Goal: Task Accomplishment & Management: Manage account settings

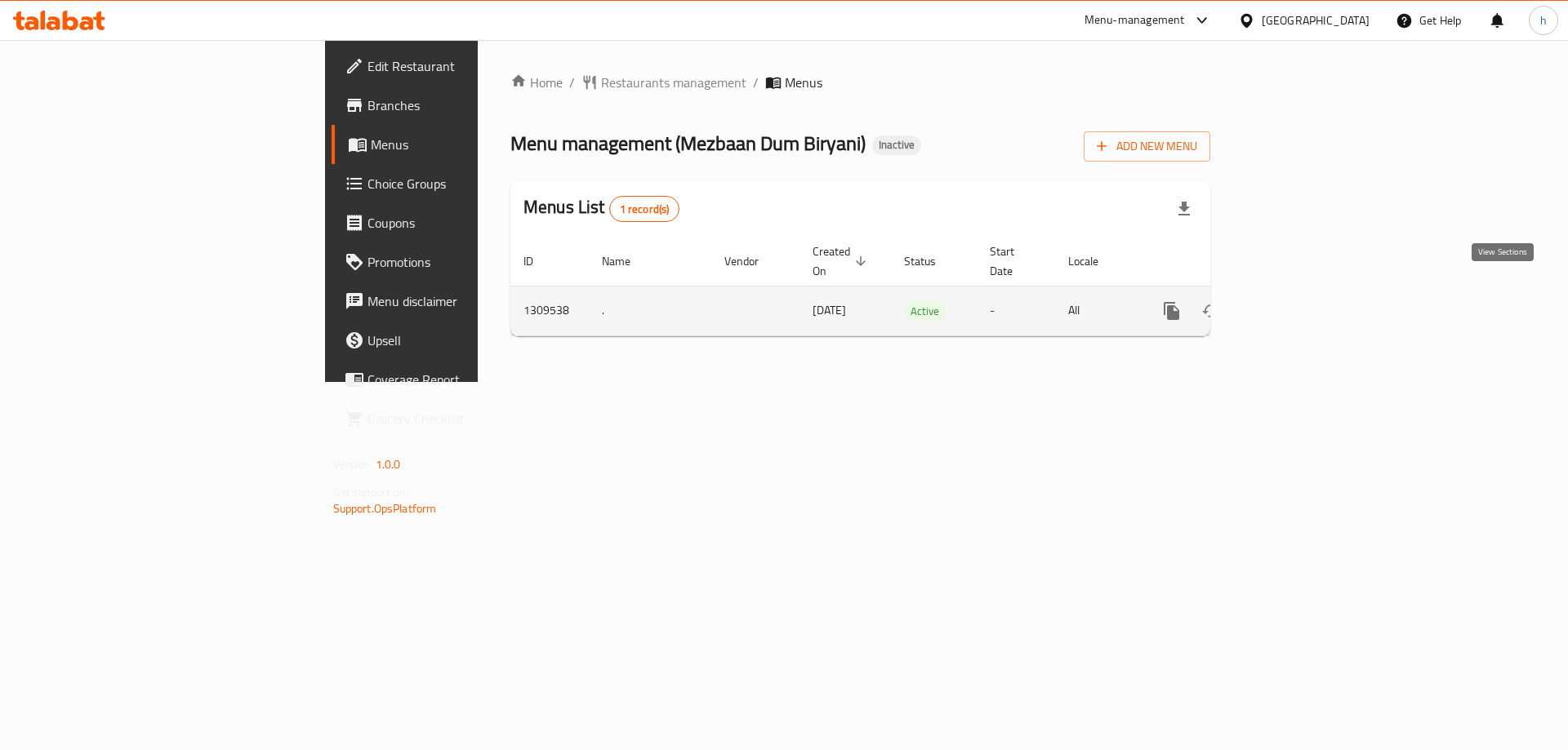
click at [1300, 302] on icon "enhanced table" at bounding box center [1290, 311] width 20 height 20
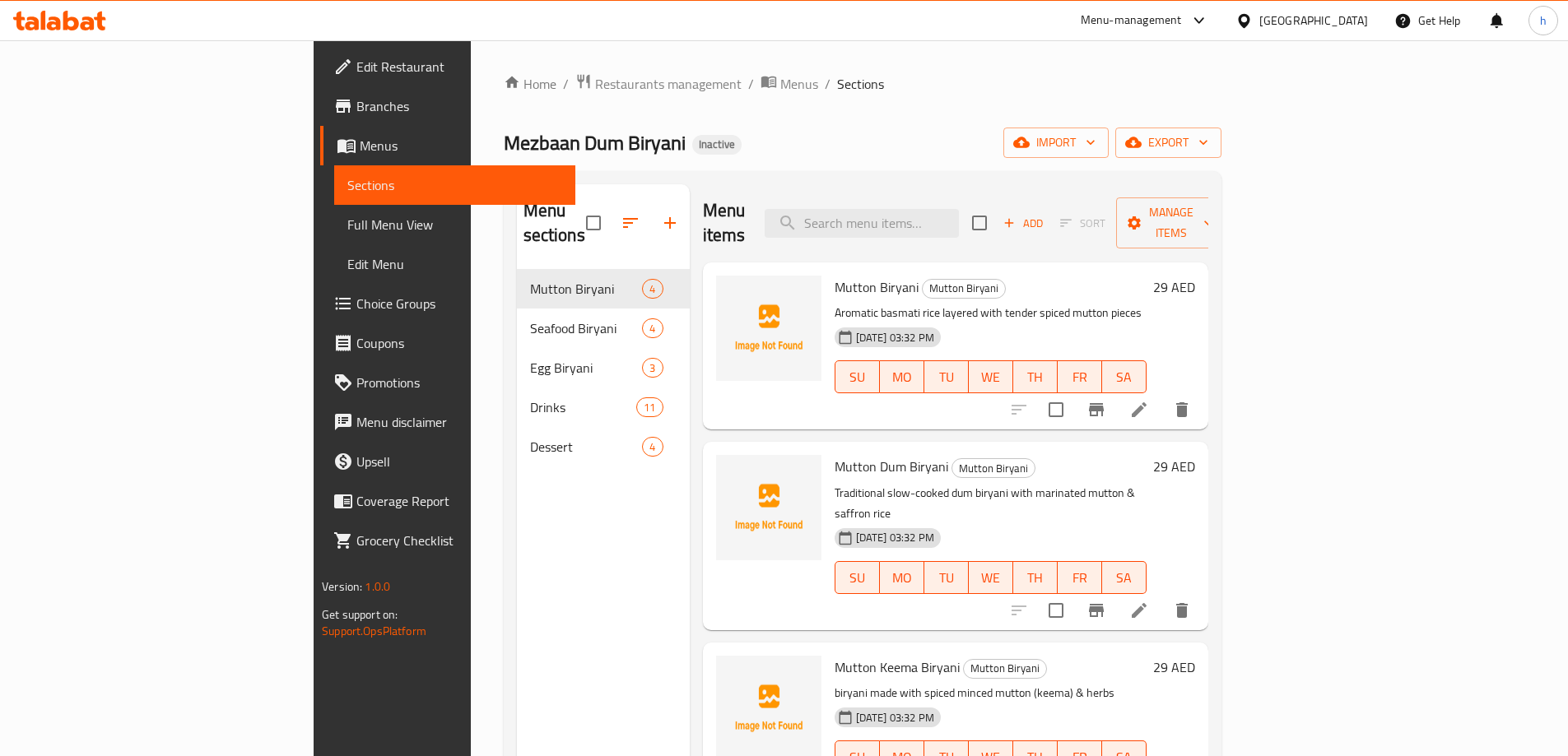
click at [334, 237] on link "Full Menu View" at bounding box center [454, 225] width 241 height 40
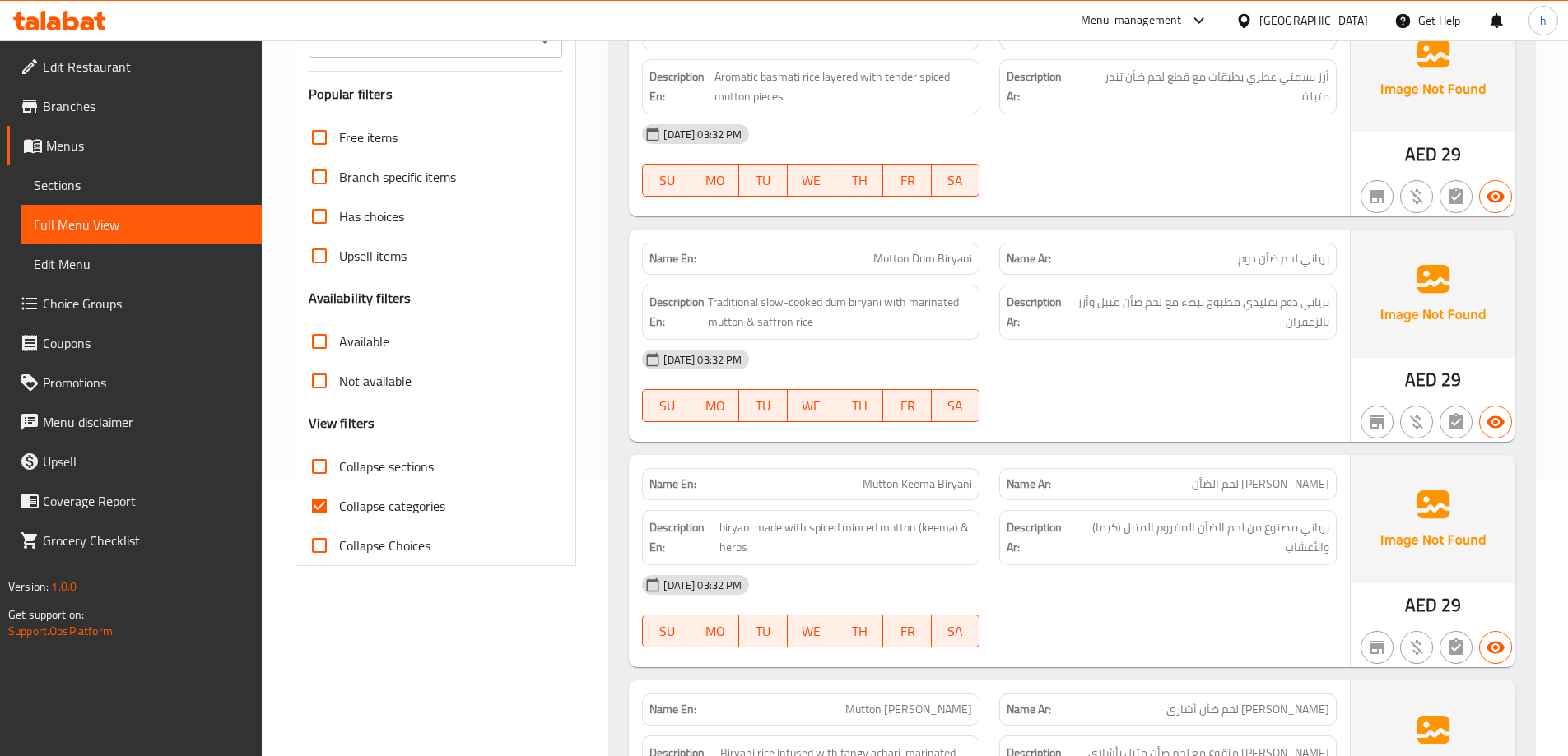
scroll to position [329, 0]
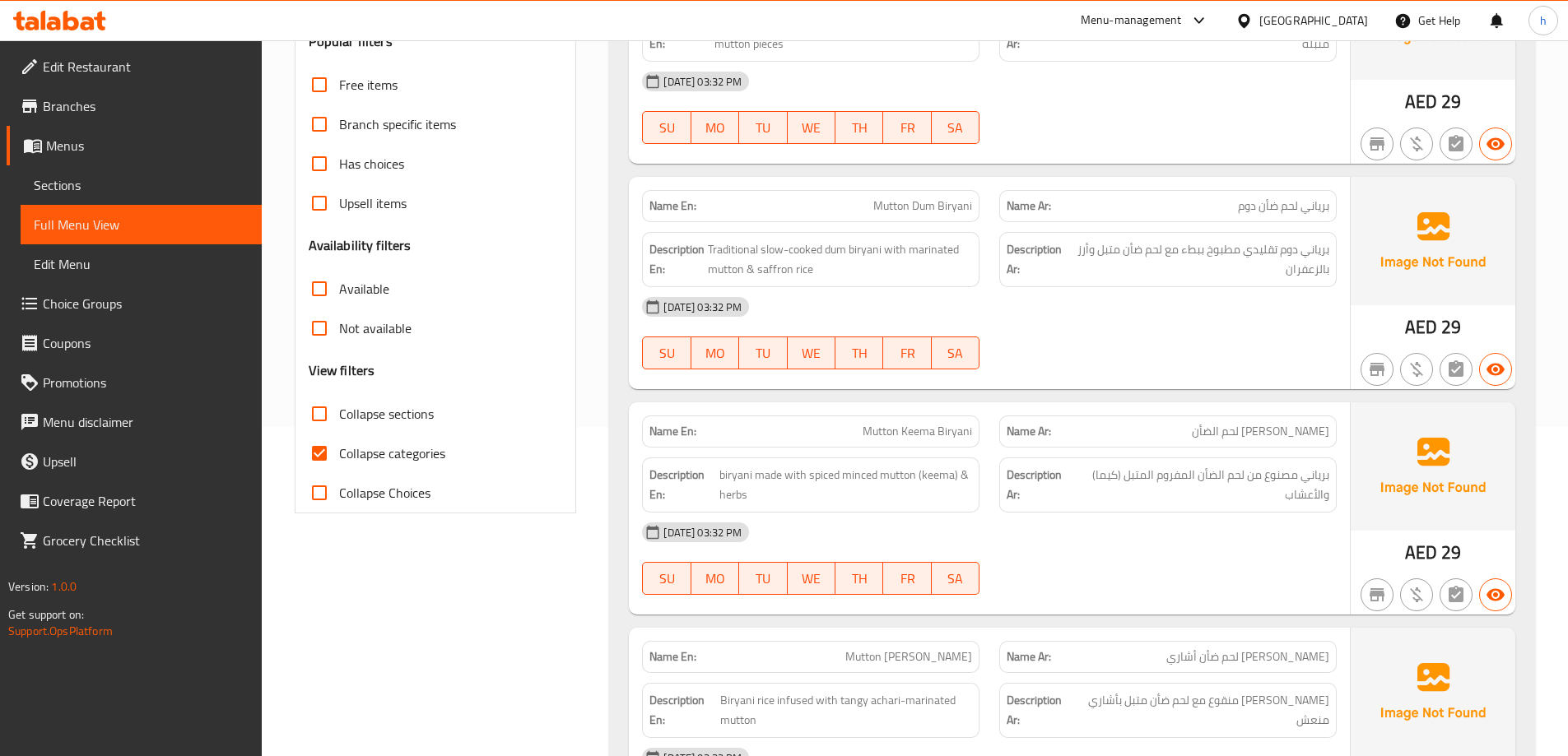
click at [404, 457] on span "Collapse categories" at bounding box center [392, 453] width 106 height 20
click at [339, 457] on input "Collapse categories" at bounding box center [319, 453] width 40 height 40
checkbox input "false"
click at [414, 407] on span "Collapse sections" at bounding box center [386, 414] width 94 height 20
click at [339, 407] on input "Collapse sections" at bounding box center [319, 414] width 40 height 40
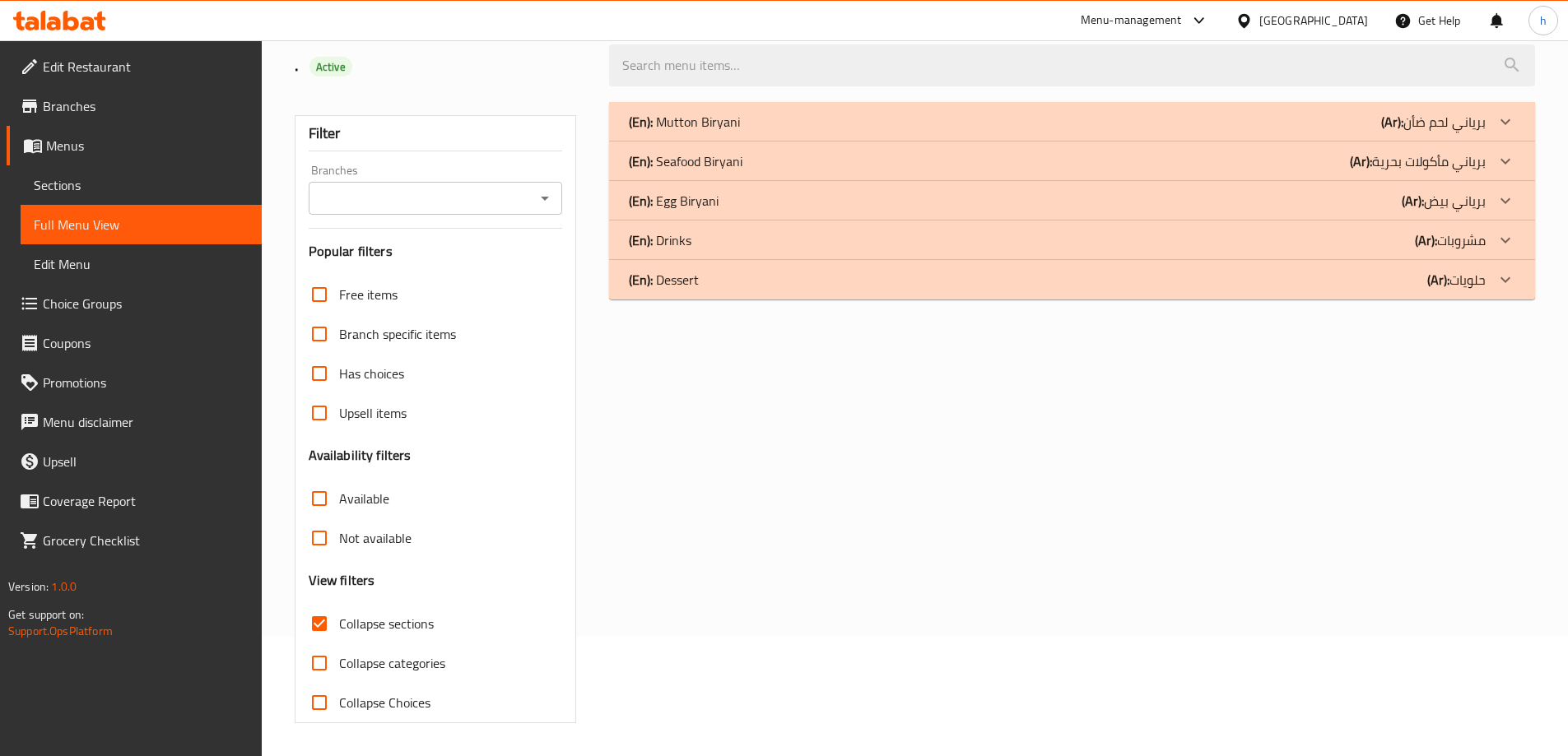
scroll to position [119, 0]
click at [397, 629] on span "Collapse sections" at bounding box center [386, 624] width 94 height 20
click at [339, 629] on input "Collapse sections" at bounding box center [319, 624] width 40 height 40
checkbox input "false"
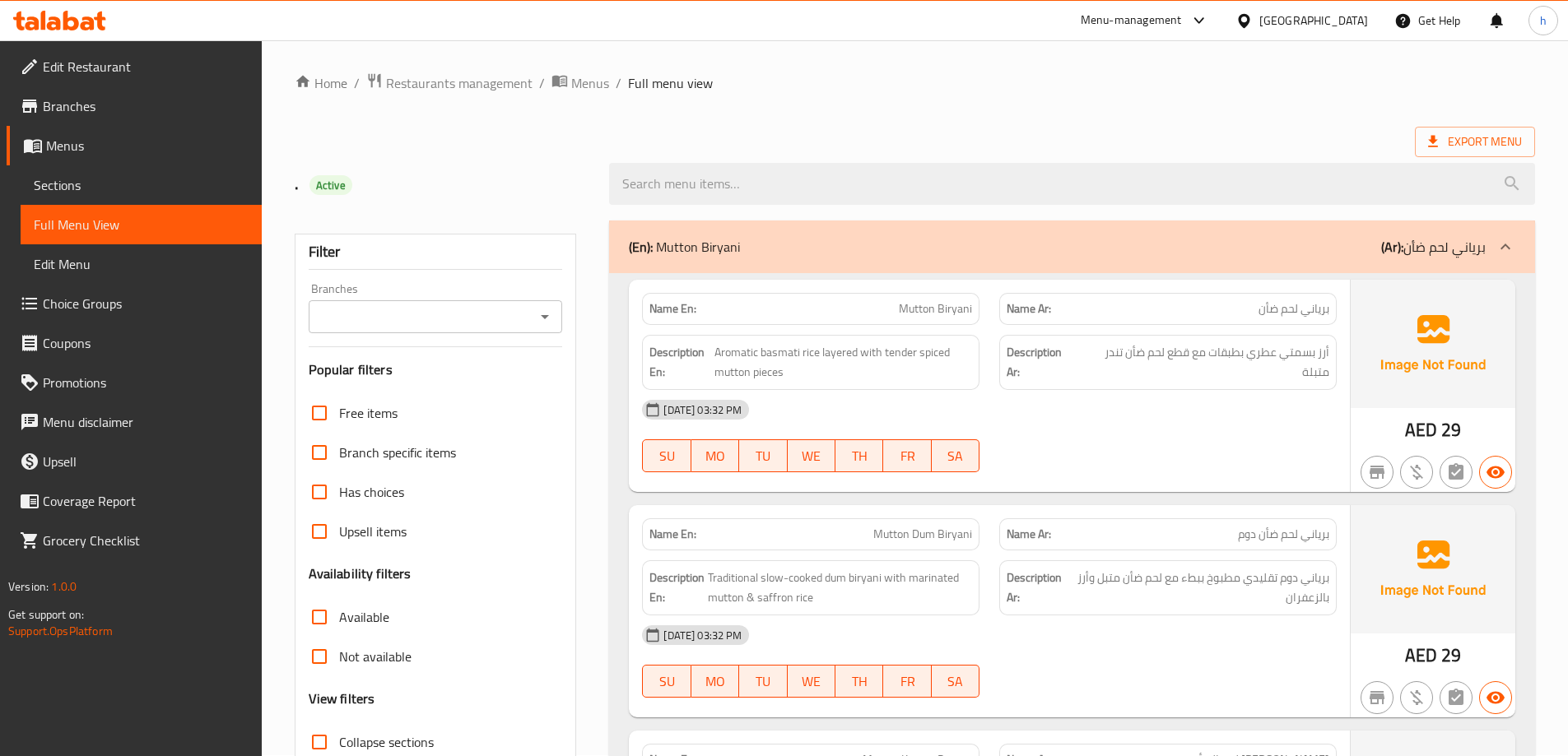
scroll to position [0, 0]
click at [121, 179] on span "Sections" at bounding box center [141, 185] width 215 height 20
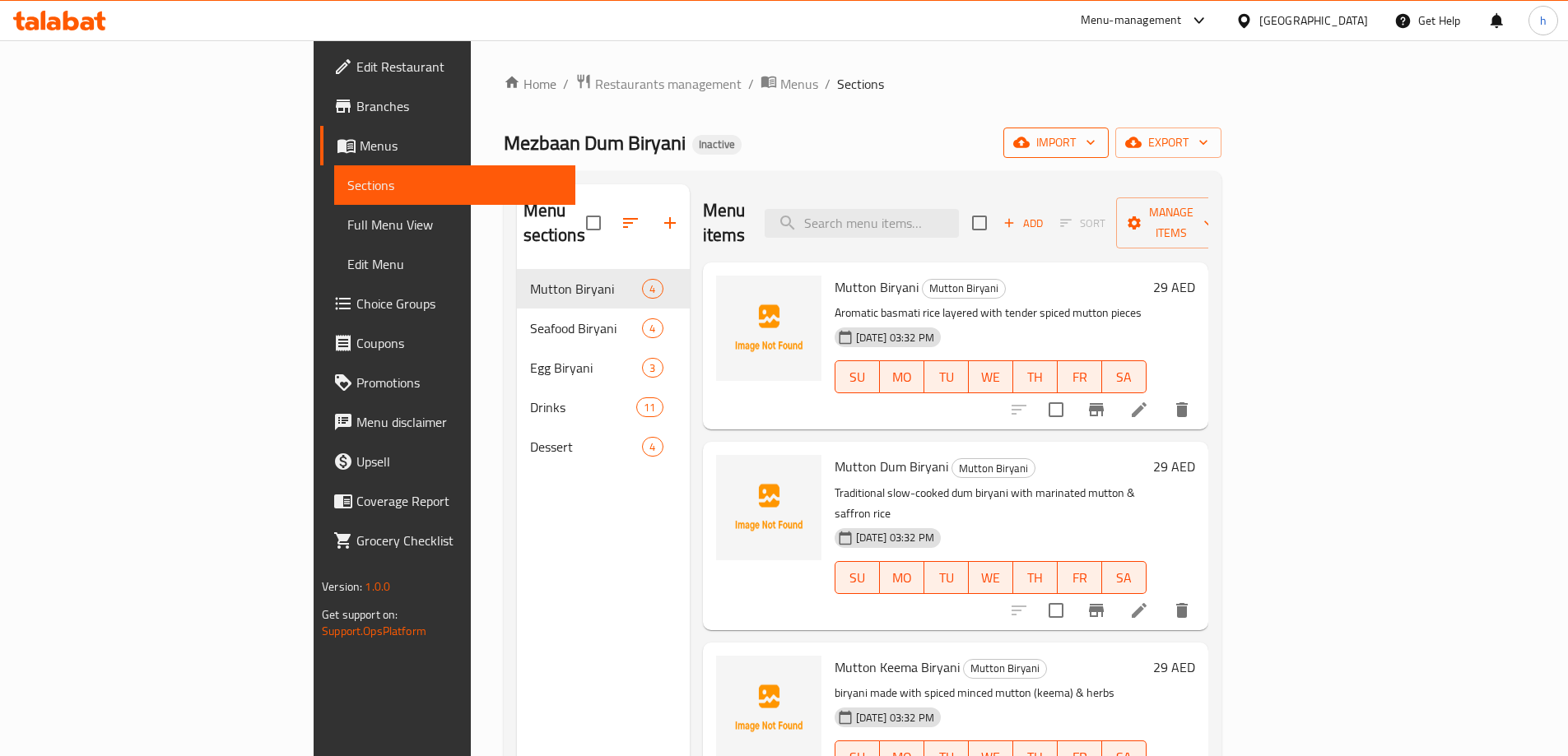
click at [1095, 148] on span "import" at bounding box center [1056, 142] width 79 height 21
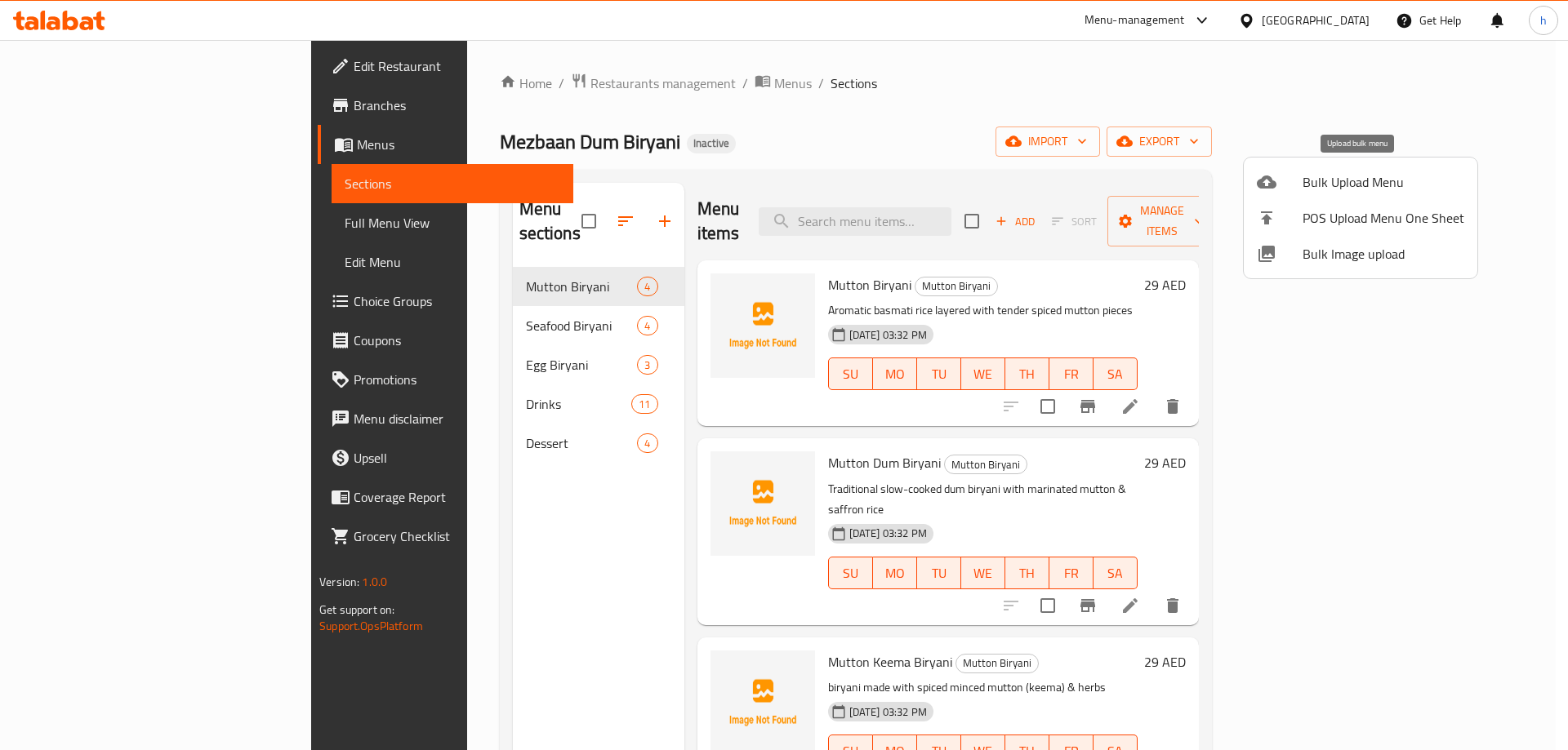
click at [1344, 182] on span "Bulk Upload Menu" at bounding box center [1384, 182] width 162 height 20
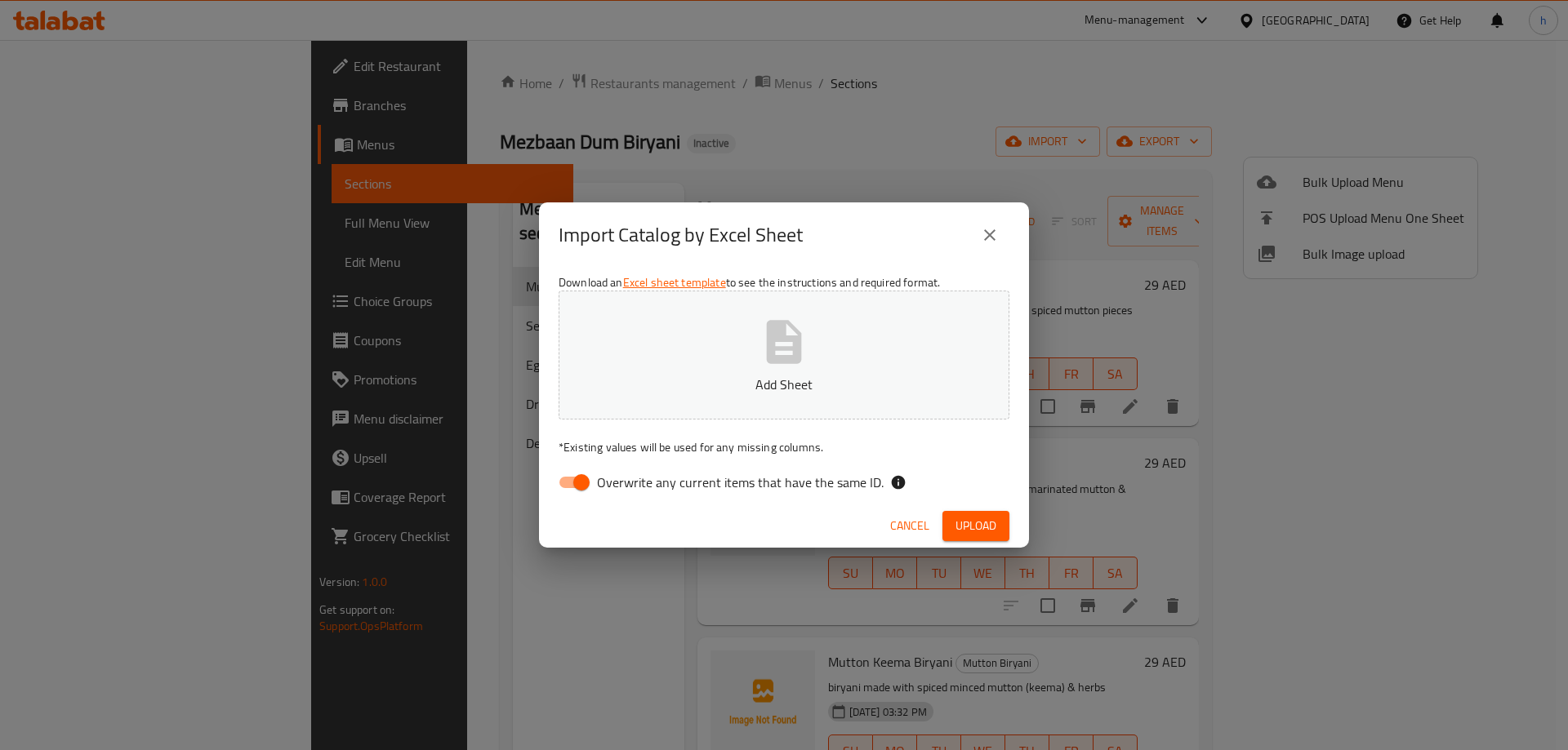
click at [706, 486] on span "Overwrite any current items that have the same ID." at bounding box center [740, 482] width 287 height 20
click at [628, 486] on input "Overwrite any current items that have the same ID." at bounding box center [581, 482] width 93 height 31
checkbox input "false"
click at [774, 380] on p "Add Sheet" at bounding box center [784, 384] width 400 height 20
click at [971, 520] on span "Upload" at bounding box center [975, 525] width 40 height 21
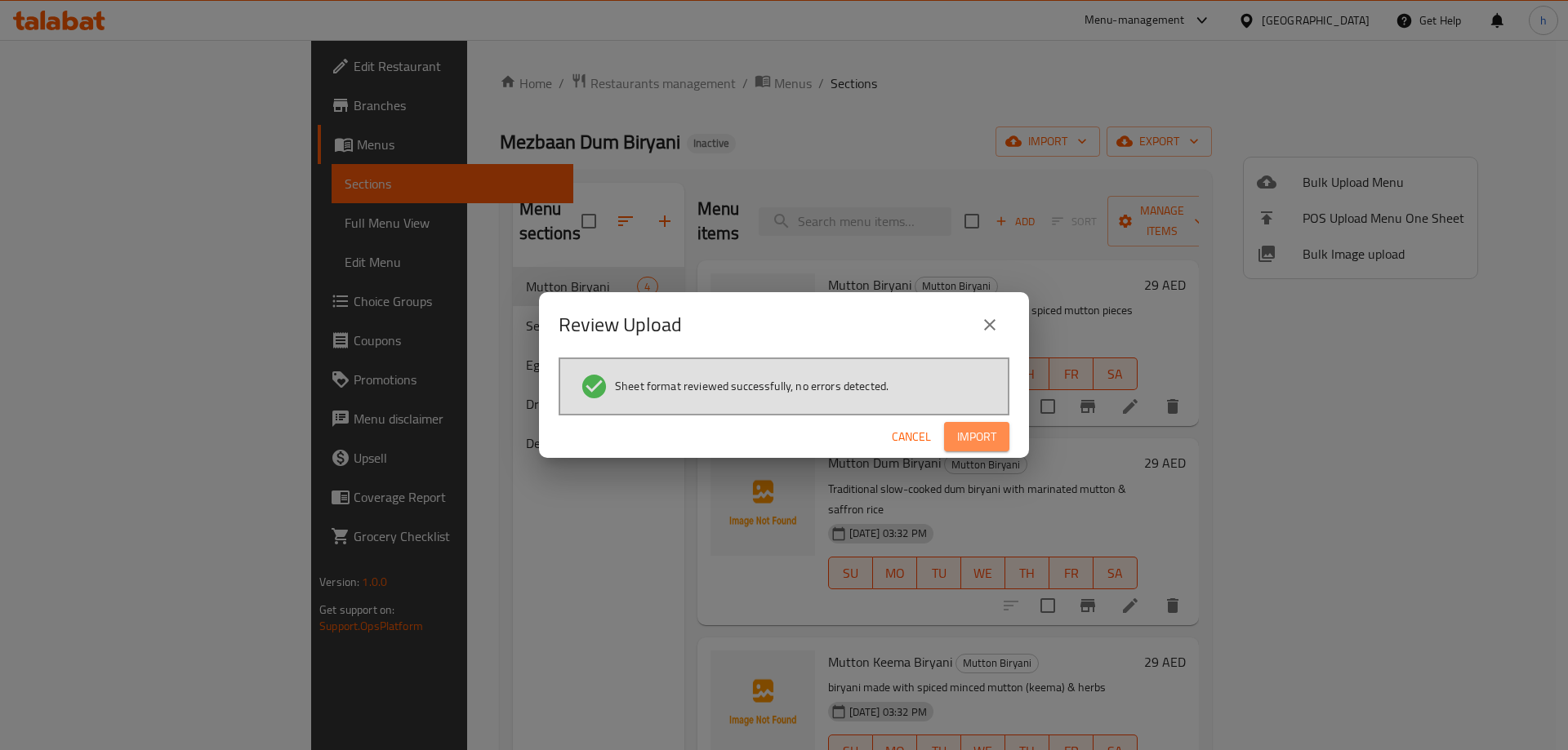
click at [969, 444] on span "Import" at bounding box center [977, 437] width 39 height 21
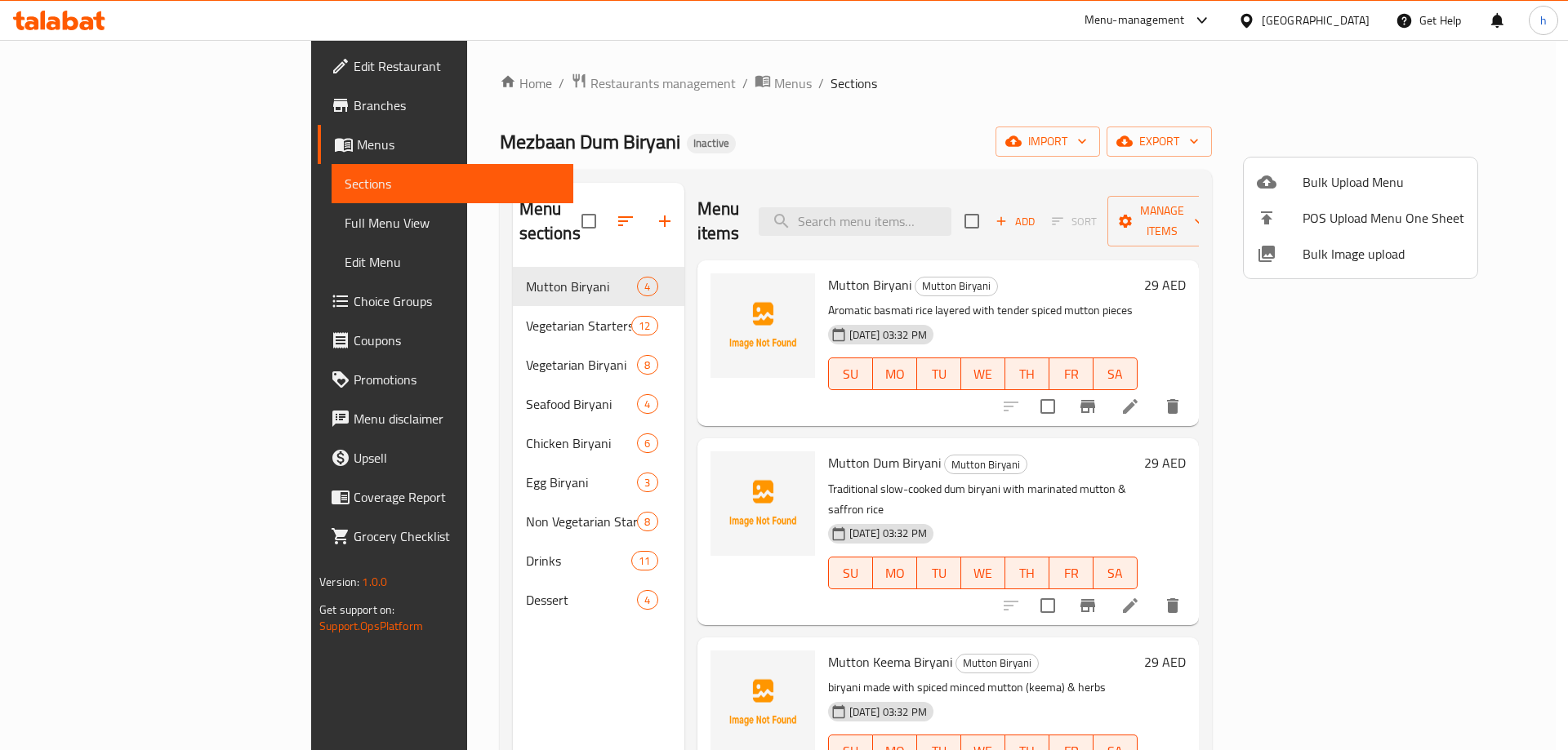
click at [1029, 88] on div at bounding box center [784, 375] width 1568 height 750
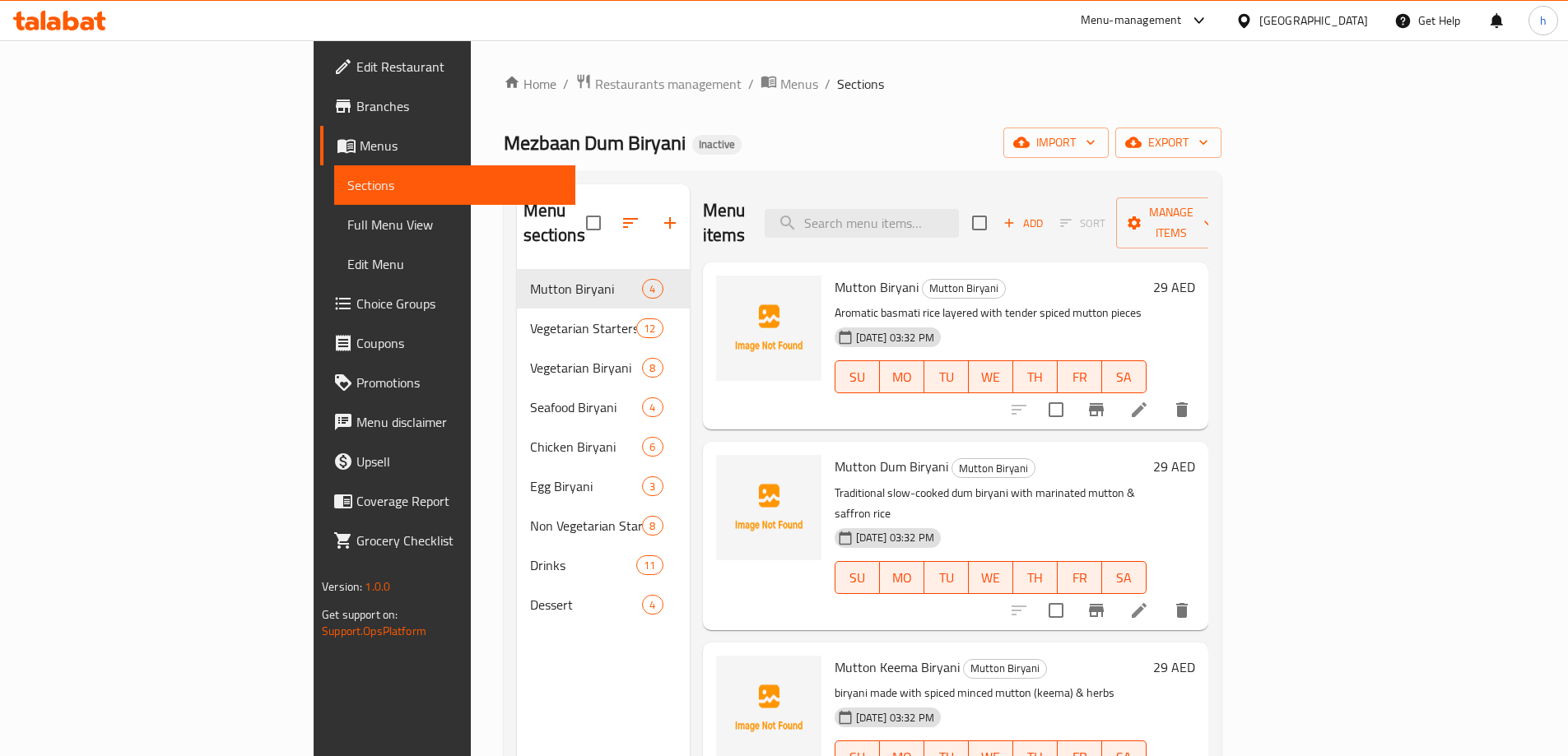
click at [347, 220] on span "Full Menu View" at bounding box center [454, 225] width 215 height 20
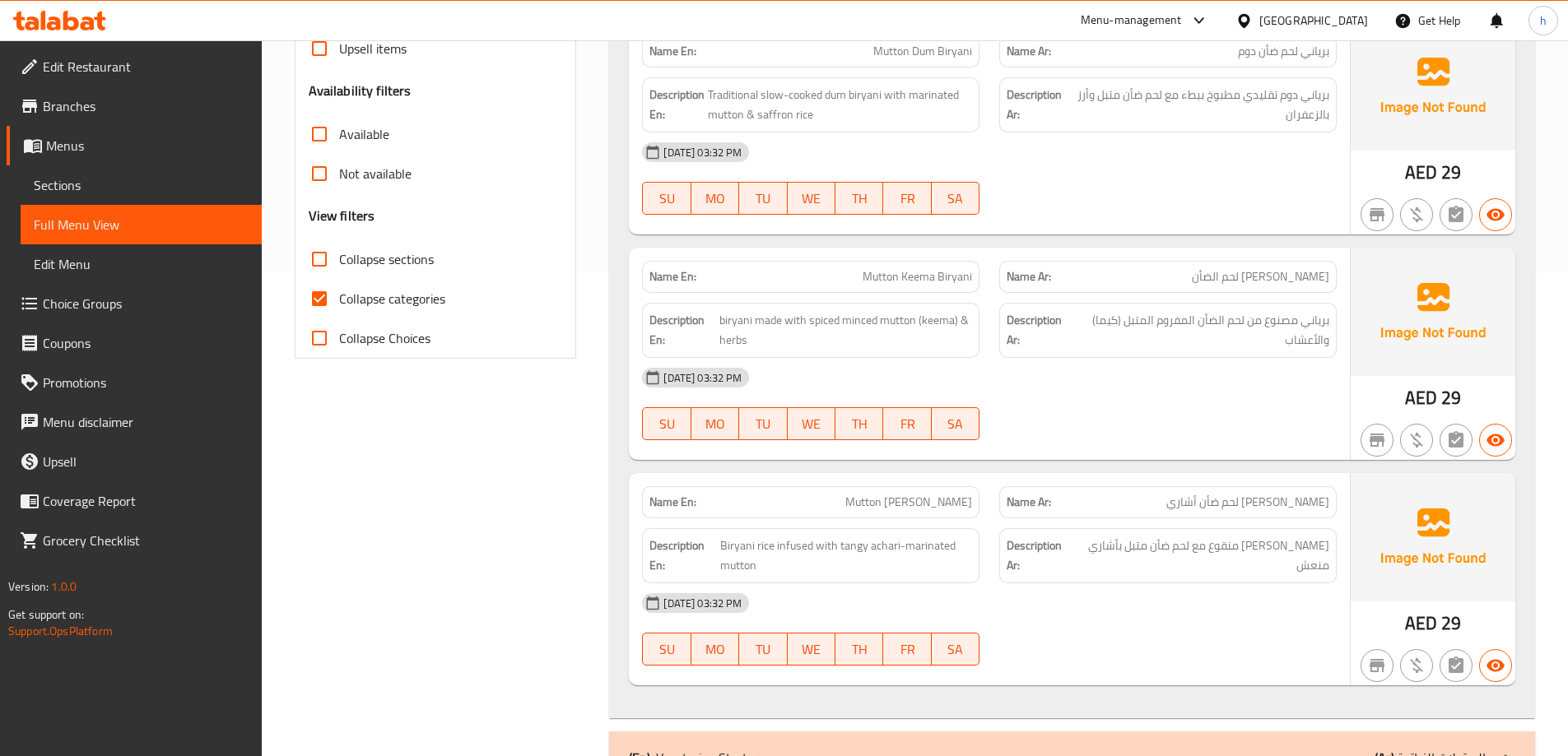
scroll to position [494, 0]
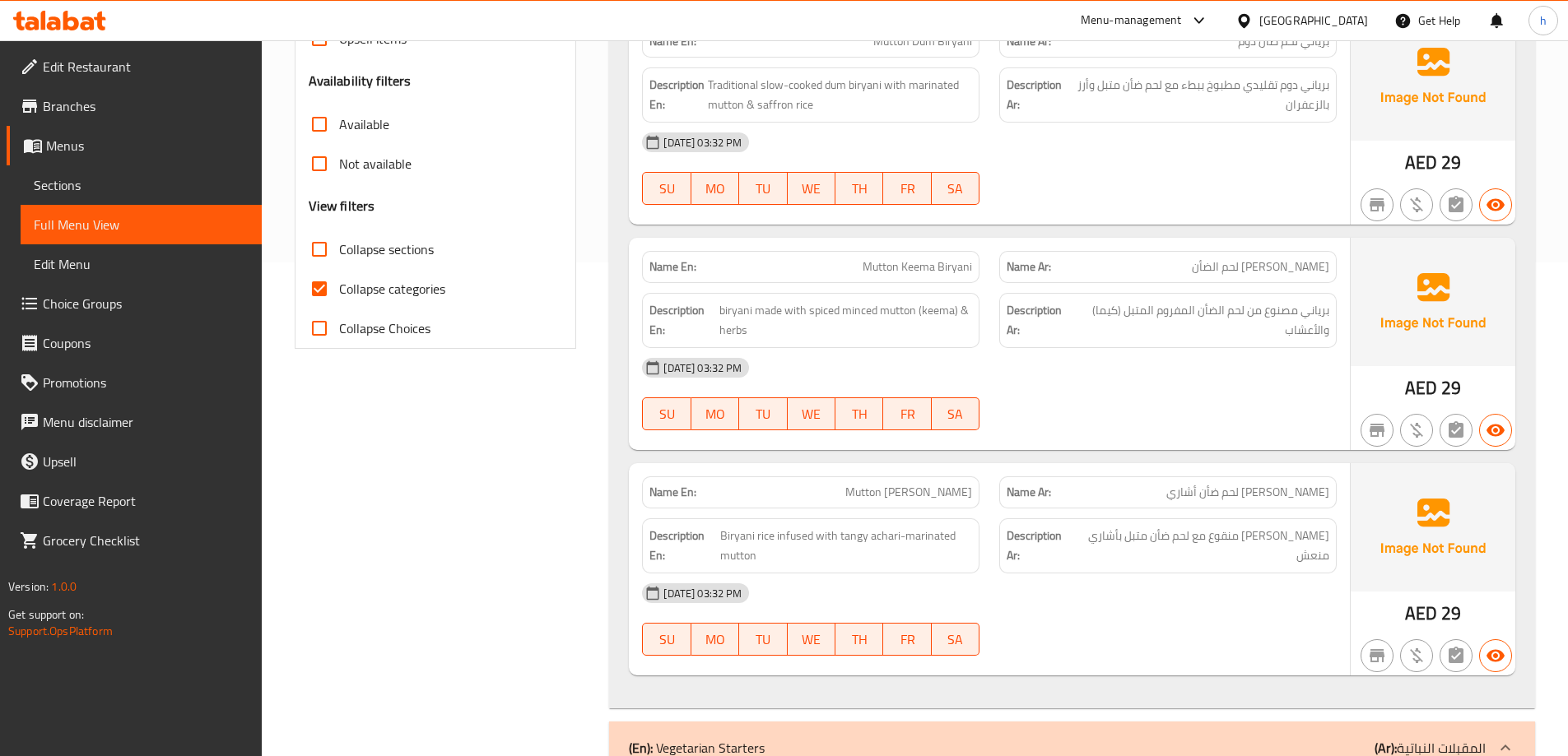
click at [328, 293] on input "Collapse categories" at bounding box center [319, 289] width 40 height 40
checkbox input "false"
click at [374, 256] on span "Collapse sections" at bounding box center [386, 249] width 94 height 20
click at [339, 256] on input "Collapse sections" at bounding box center [319, 249] width 40 height 40
checkbox input "true"
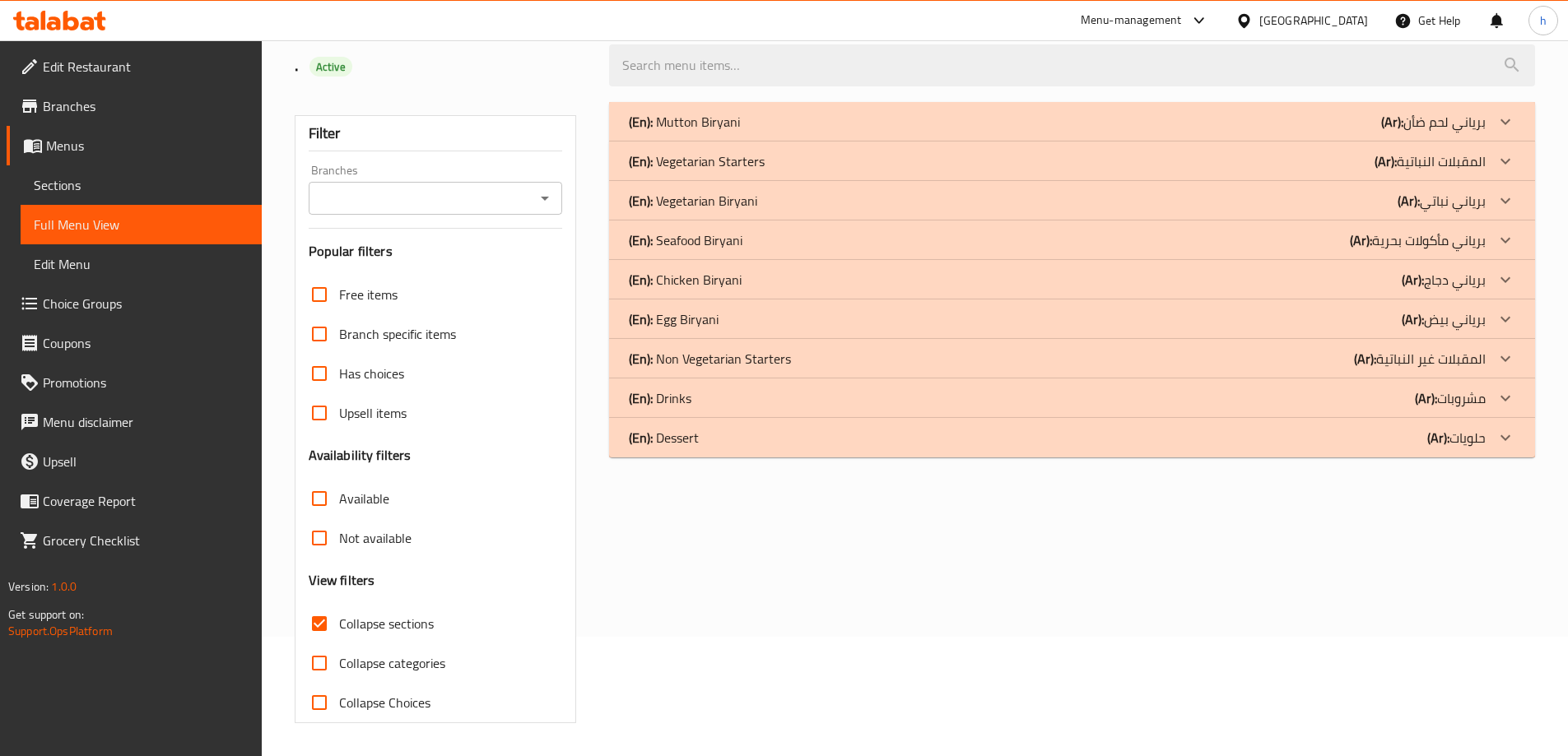
scroll to position [119, 0]
click at [1250, 132] on div "(En): Vegetarian Starters (Ar): المقبلات النباتية" at bounding box center [1057, 122] width 857 height 20
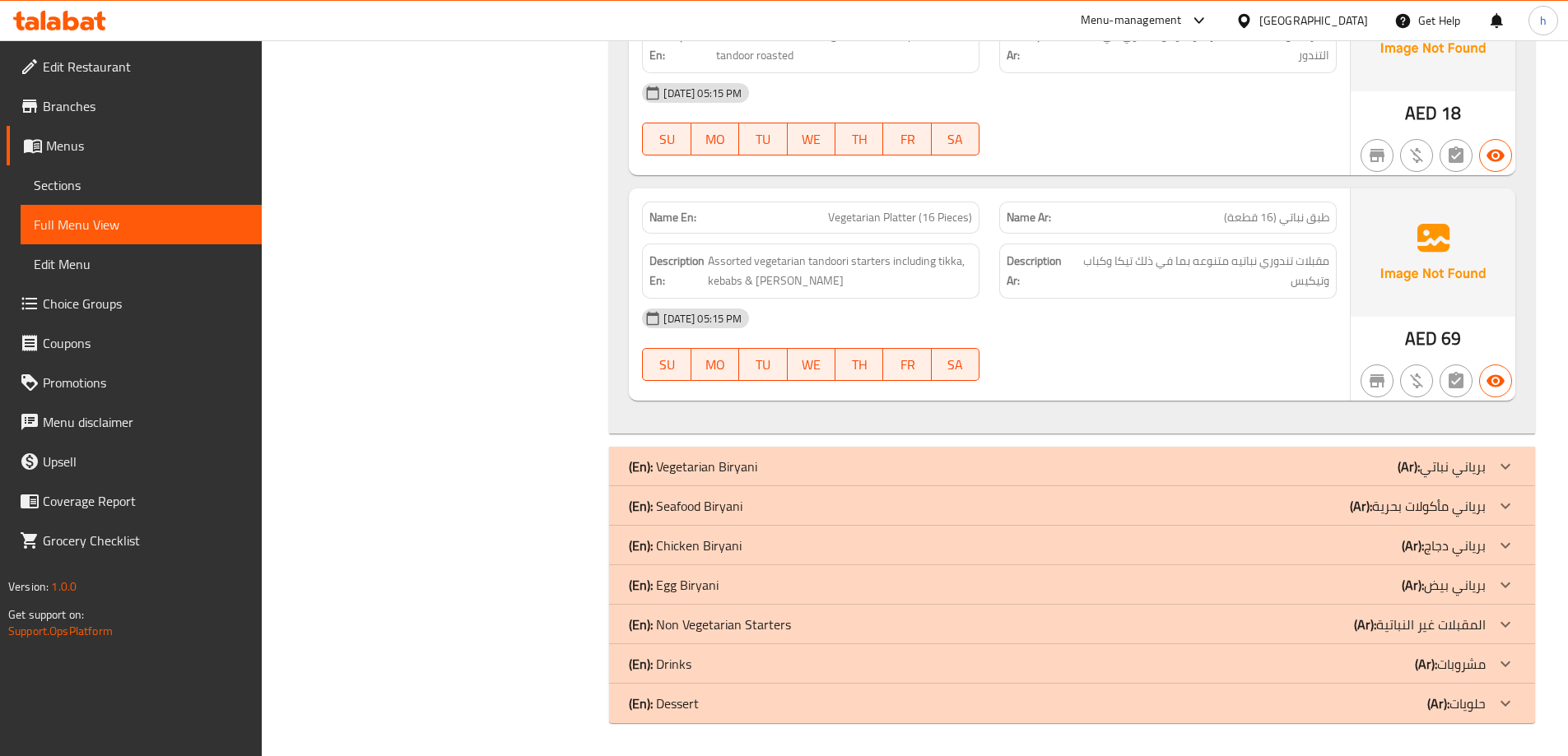
scroll to position [2621, 0]
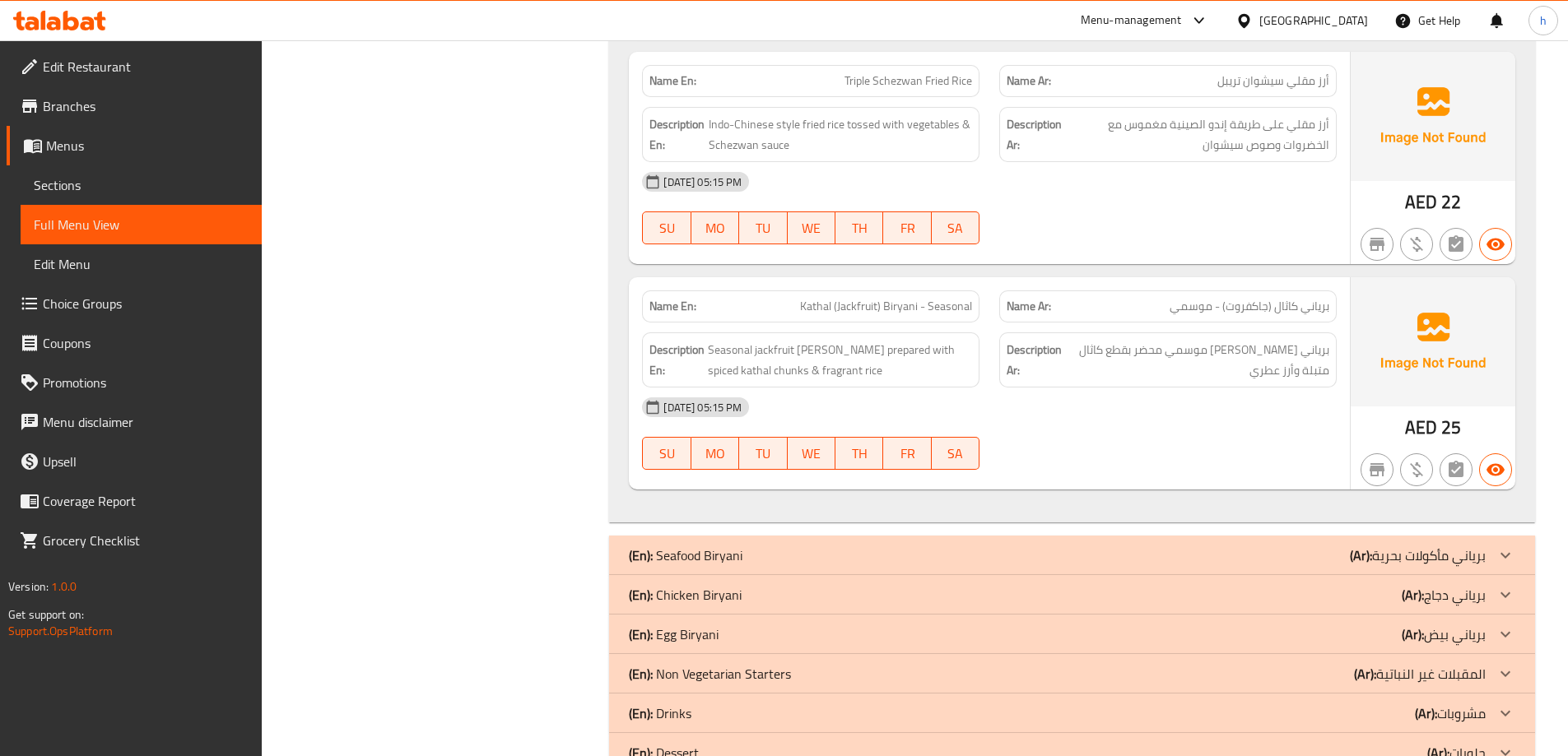
scroll to position [4460, 0]
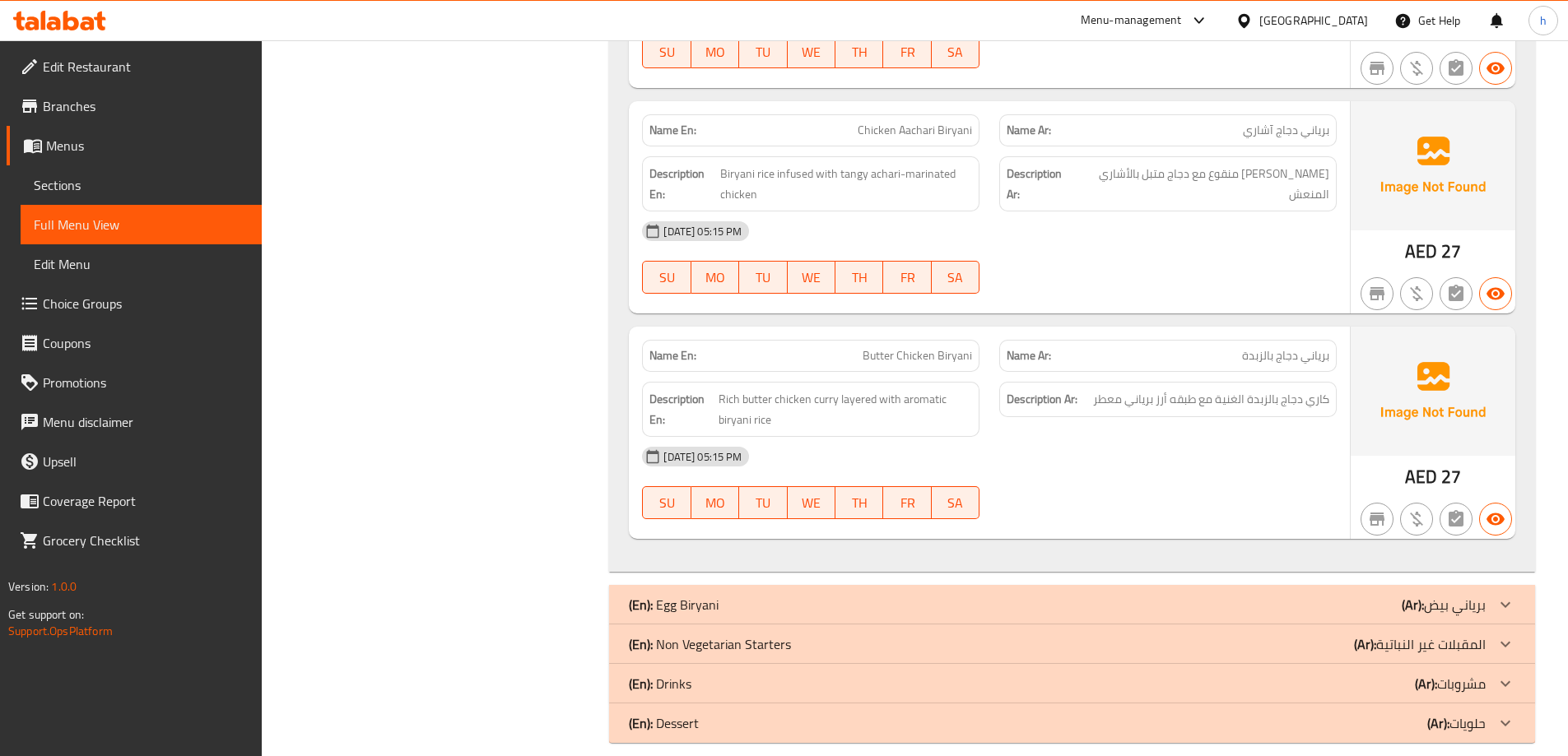
scroll to position [5879, 0]
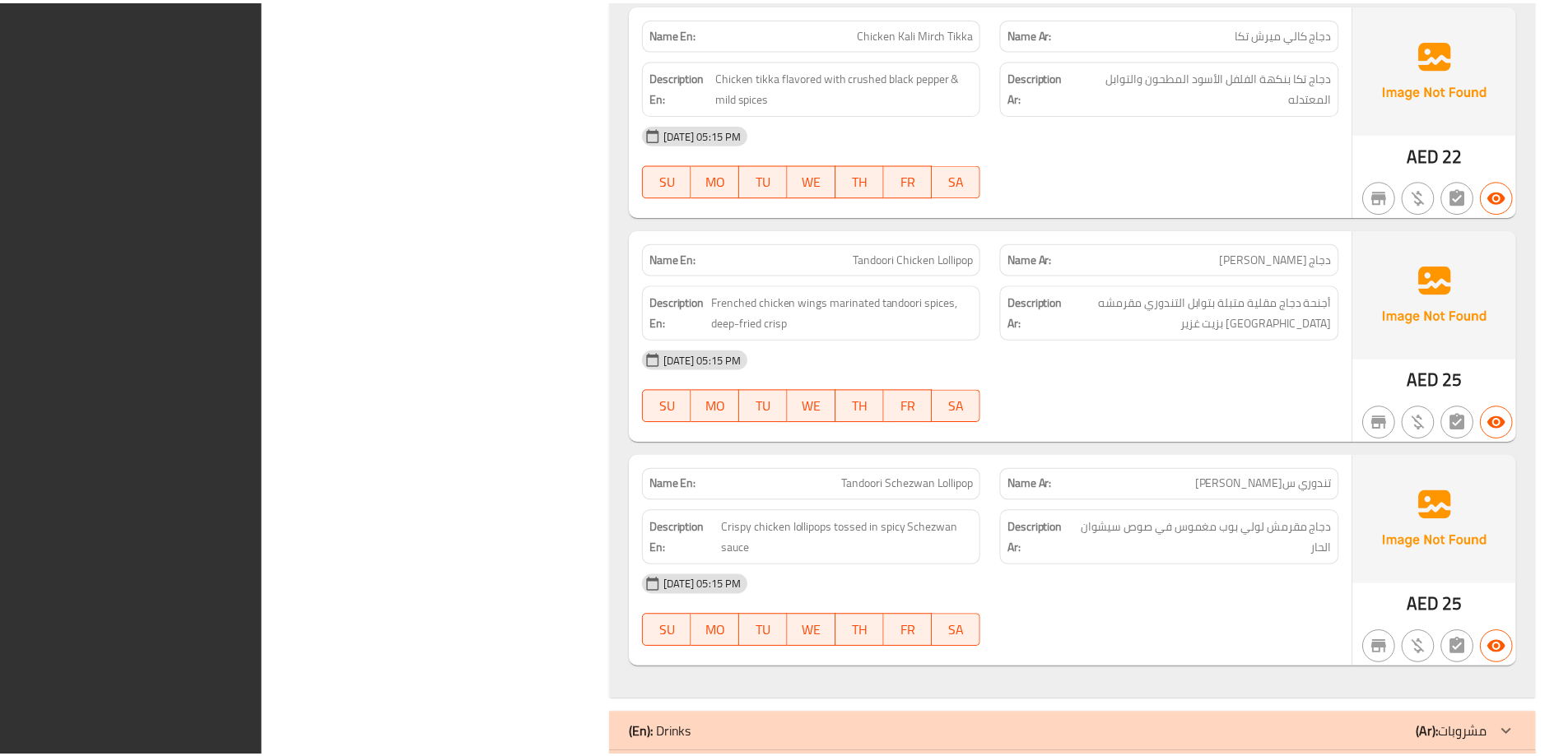
scroll to position [7709, 0]
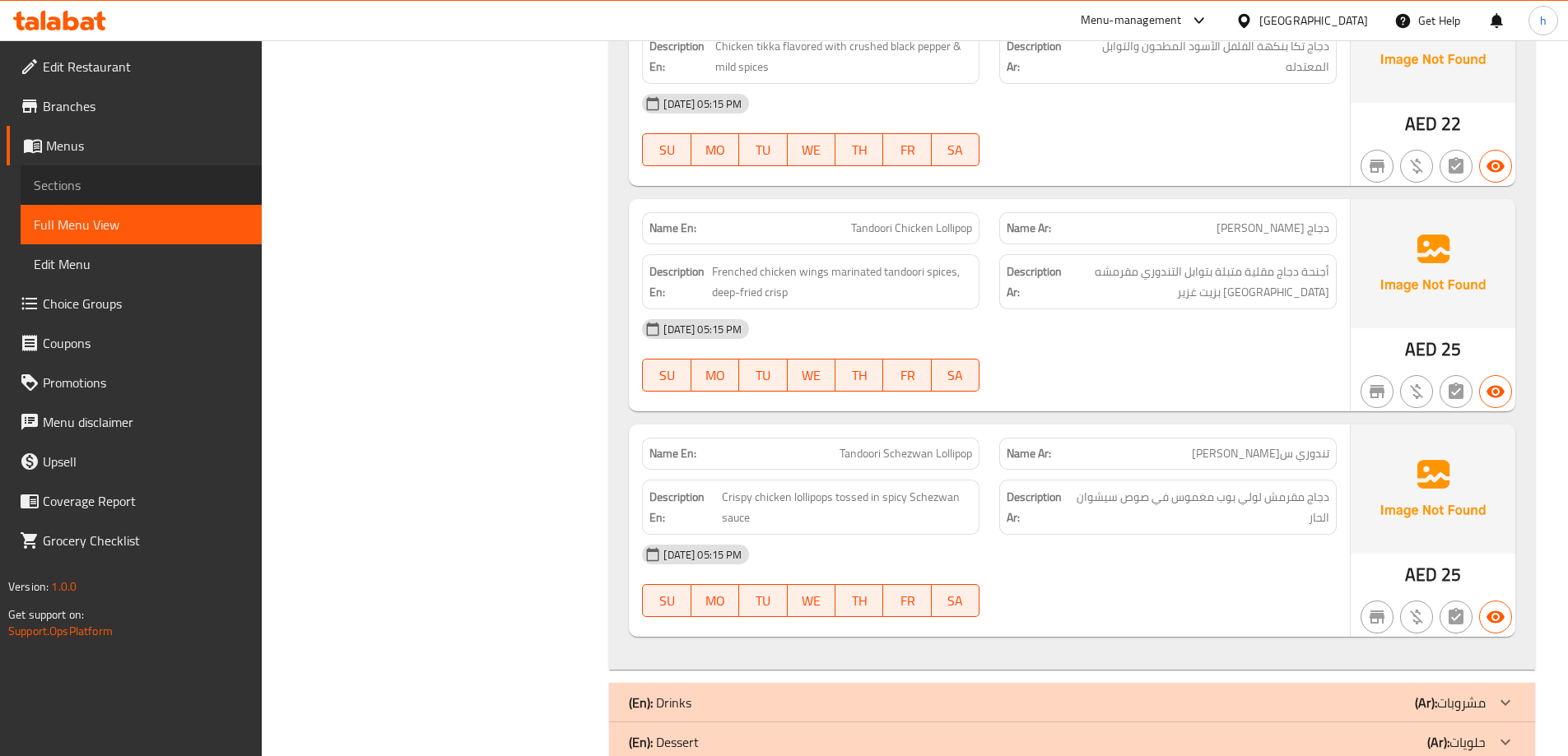
click at [107, 189] on span "Sections" at bounding box center [141, 185] width 215 height 20
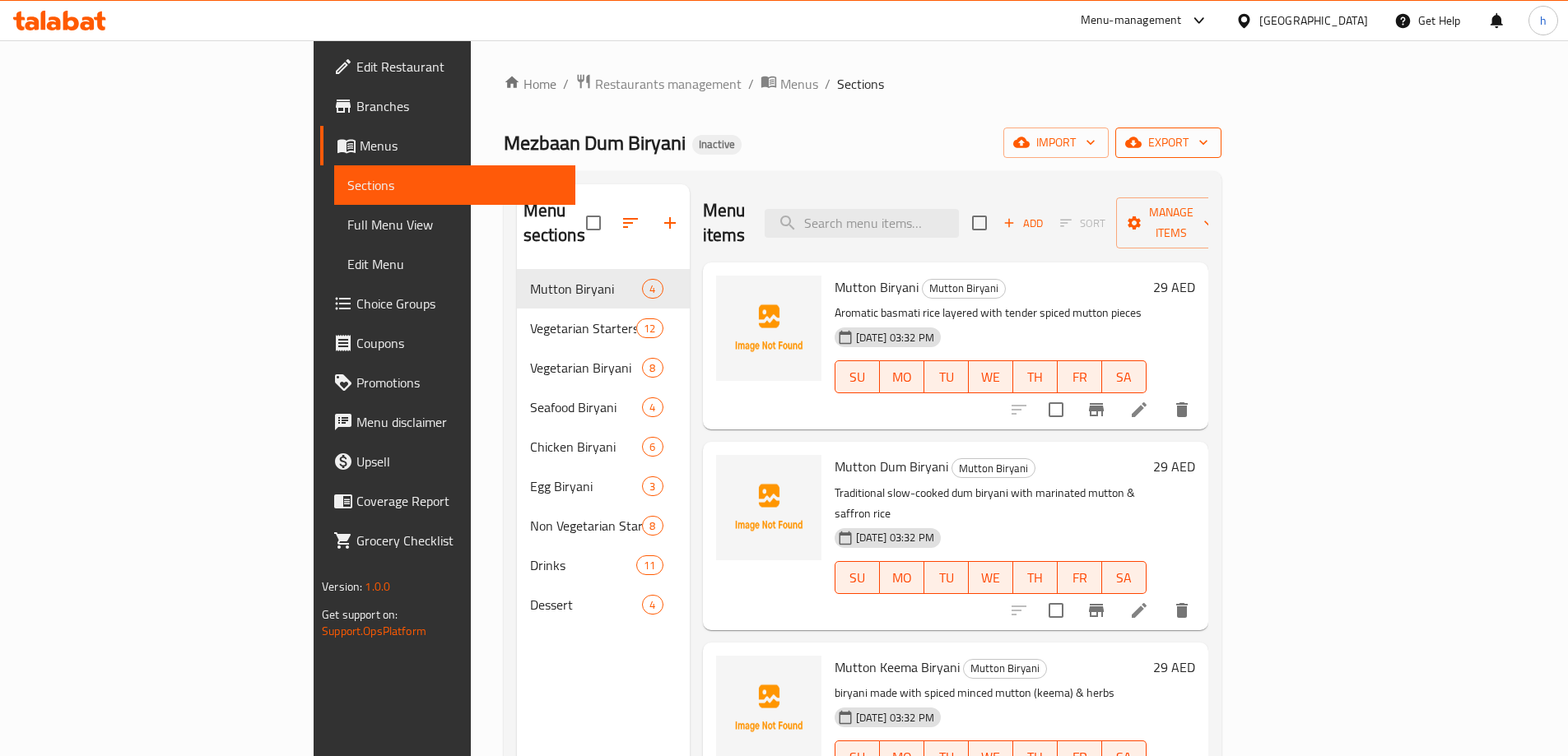
click at [1208, 147] on span "export" at bounding box center [1168, 142] width 79 height 21
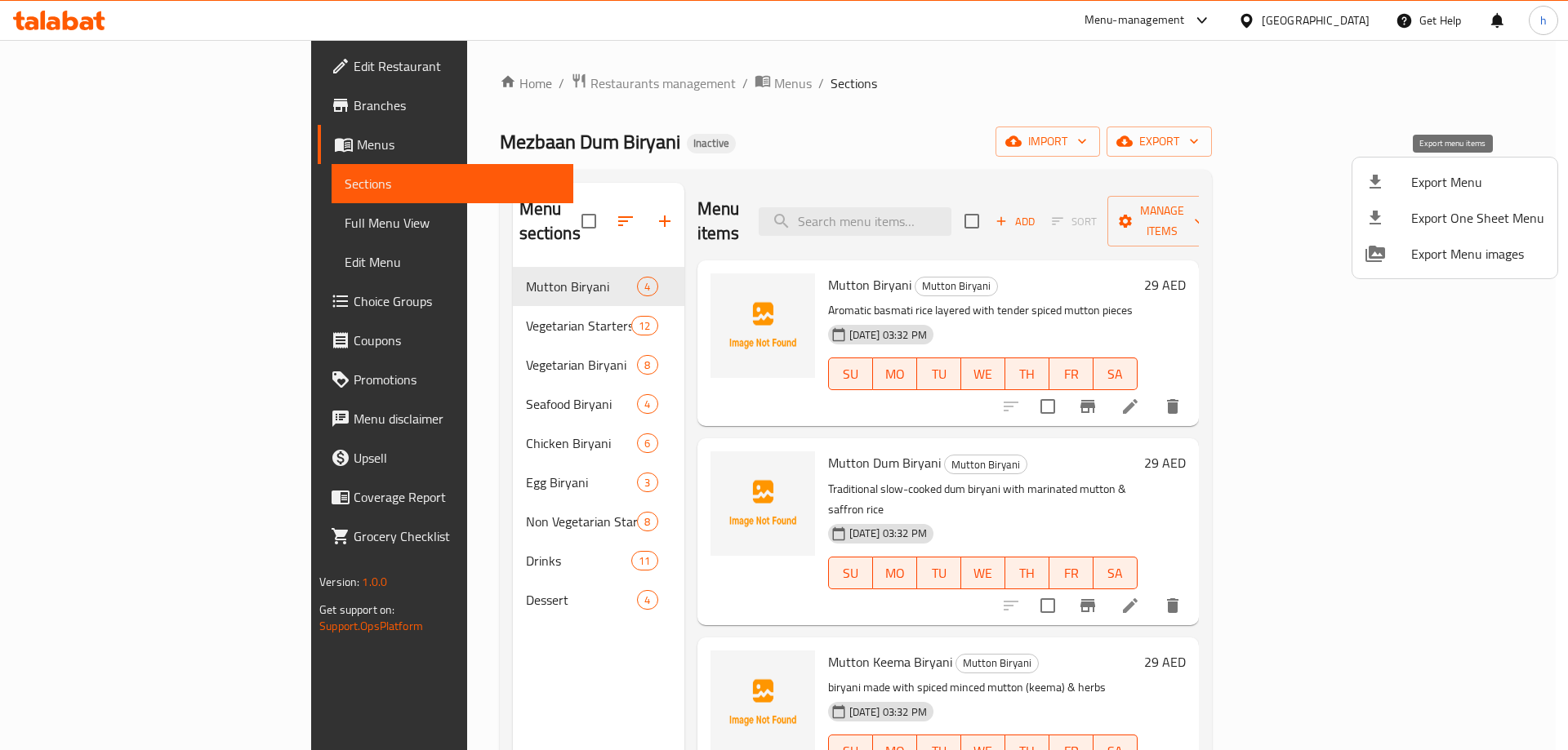
click at [1441, 182] on span "Export Menu" at bounding box center [1477, 182] width 133 height 20
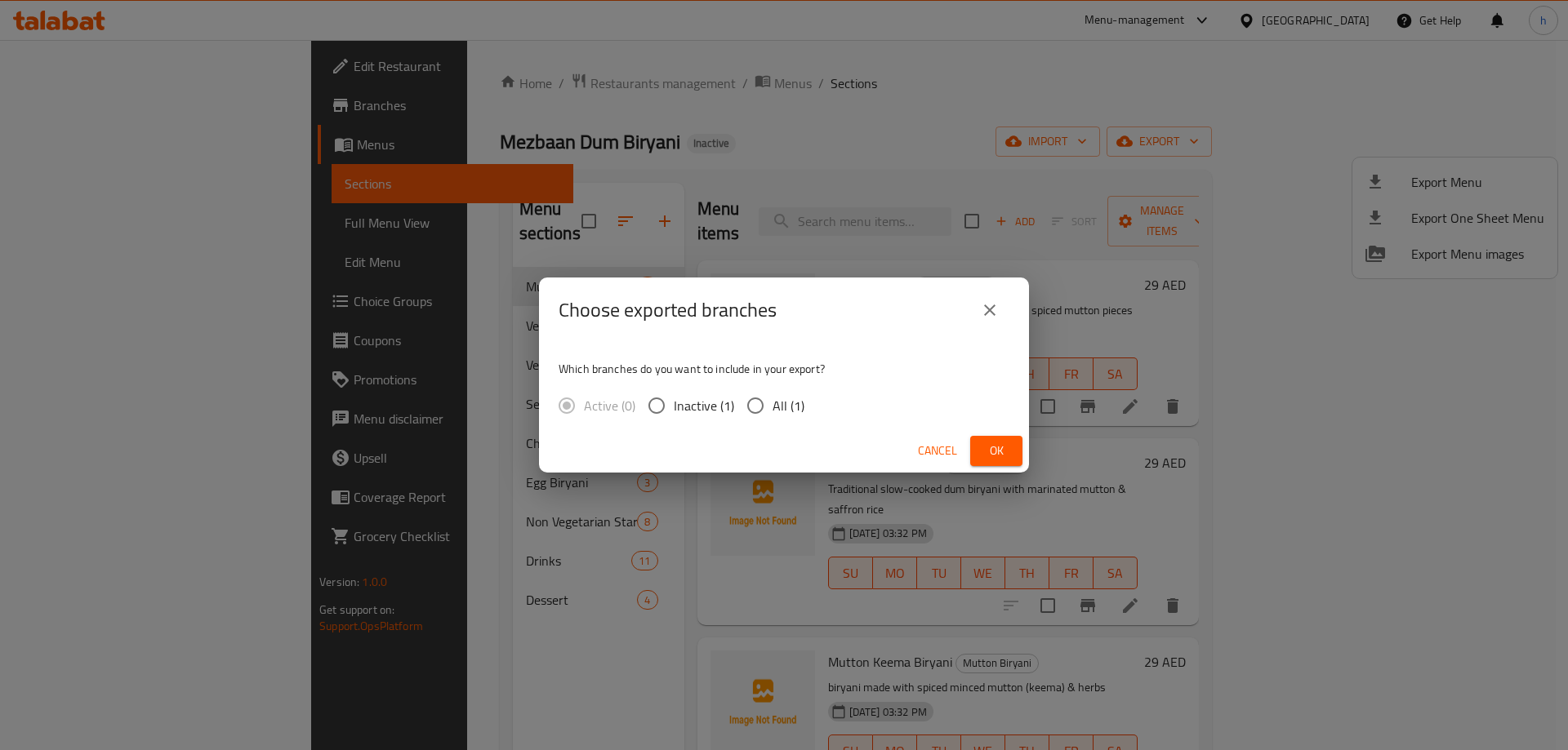
click at [773, 402] on span "All (1)" at bounding box center [788, 406] width 32 height 20
click at [772, 402] on input "All (1)" at bounding box center [755, 405] width 35 height 34
radio input "true"
click at [950, 450] on span "Cancel" at bounding box center [938, 450] width 39 height 21
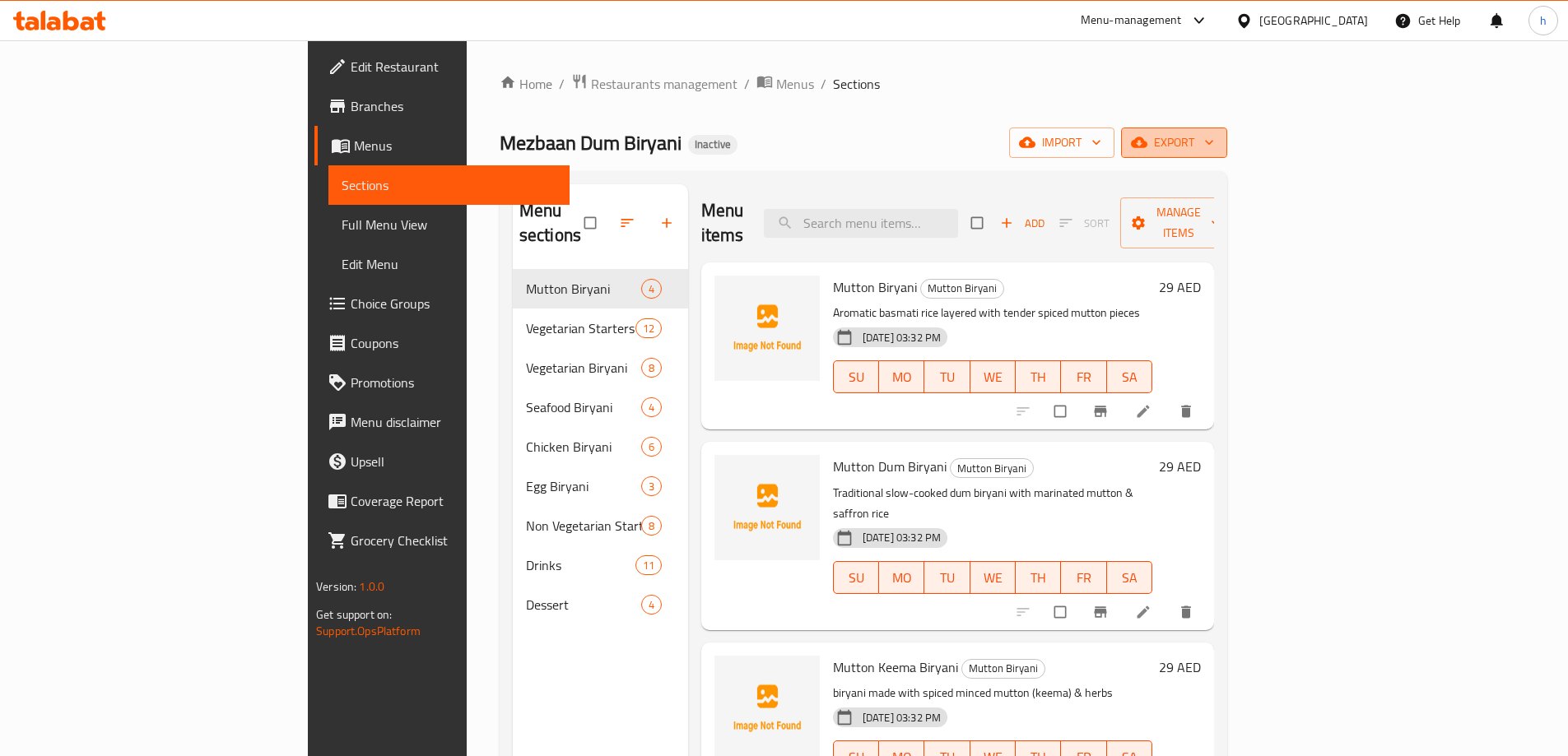
click at [1217, 138] on icon "button" at bounding box center [1208, 142] width 17 height 17
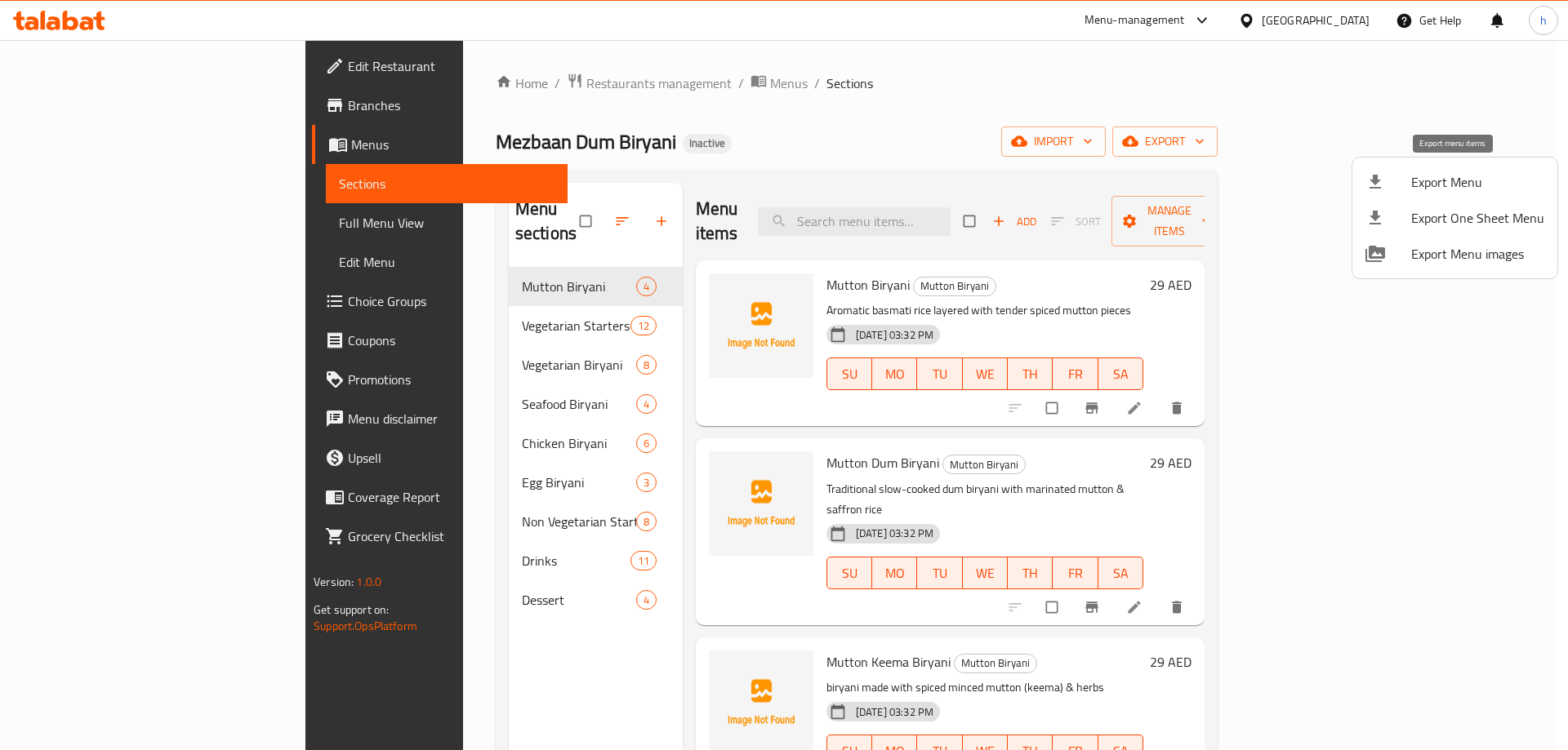
click at [1416, 173] on span "Export Menu" at bounding box center [1477, 182] width 133 height 20
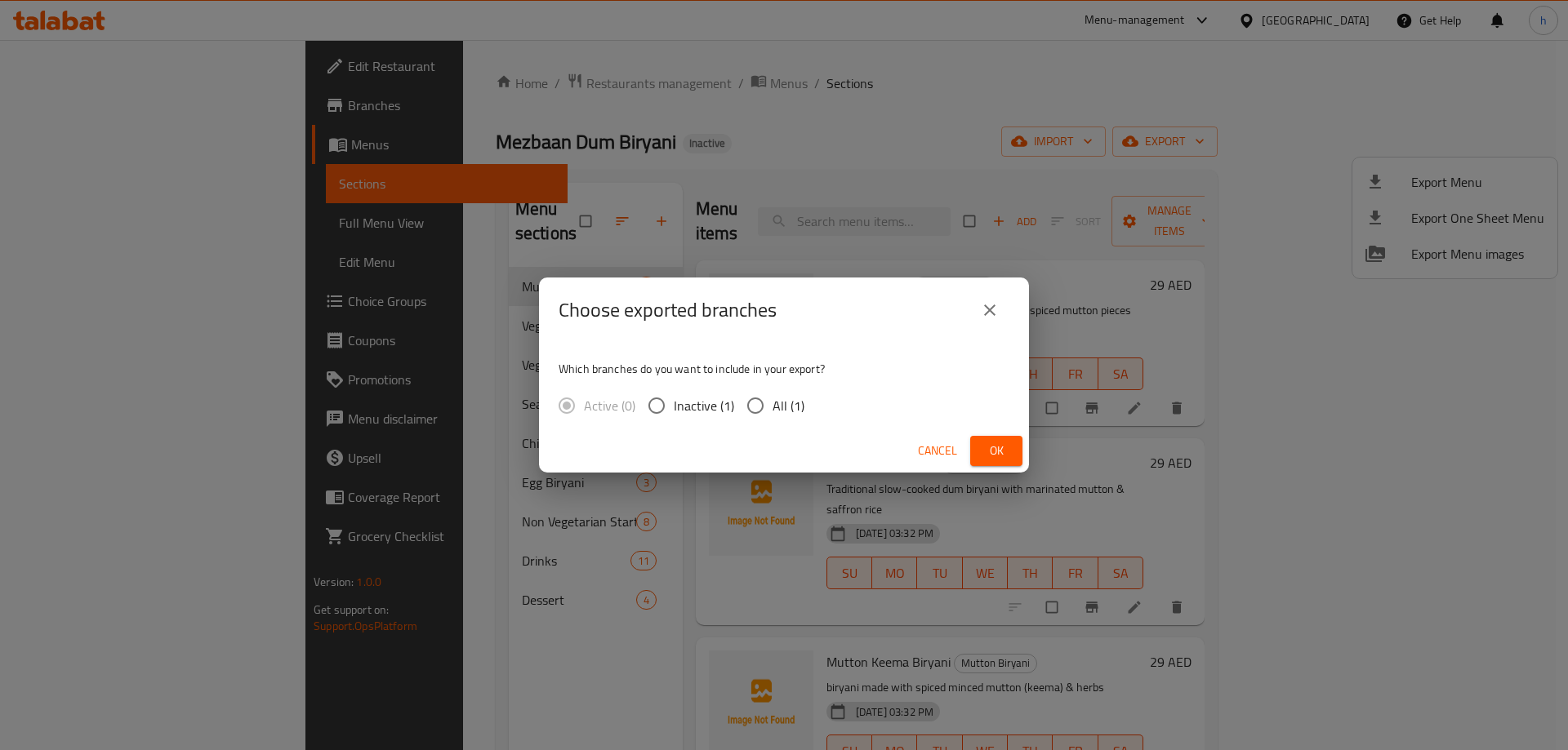
click at [784, 400] on span "All (1)" at bounding box center [788, 406] width 32 height 20
click at [772, 400] on input "All (1)" at bounding box center [755, 405] width 35 height 34
radio input "true"
click at [979, 448] on button "Ok" at bounding box center [996, 450] width 52 height 31
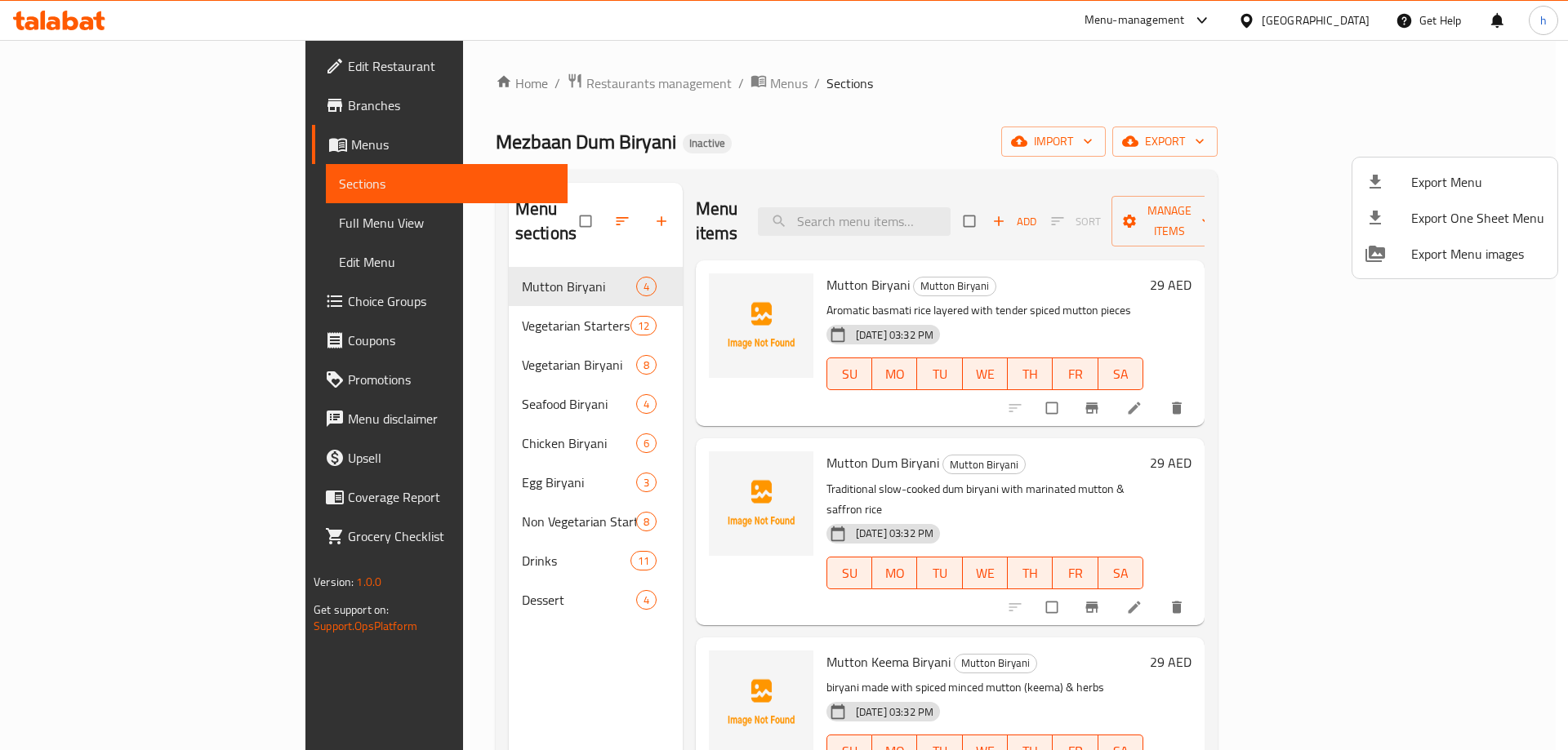
click at [73, 19] on div at bounding box center [784, 375] width 1568 height 750
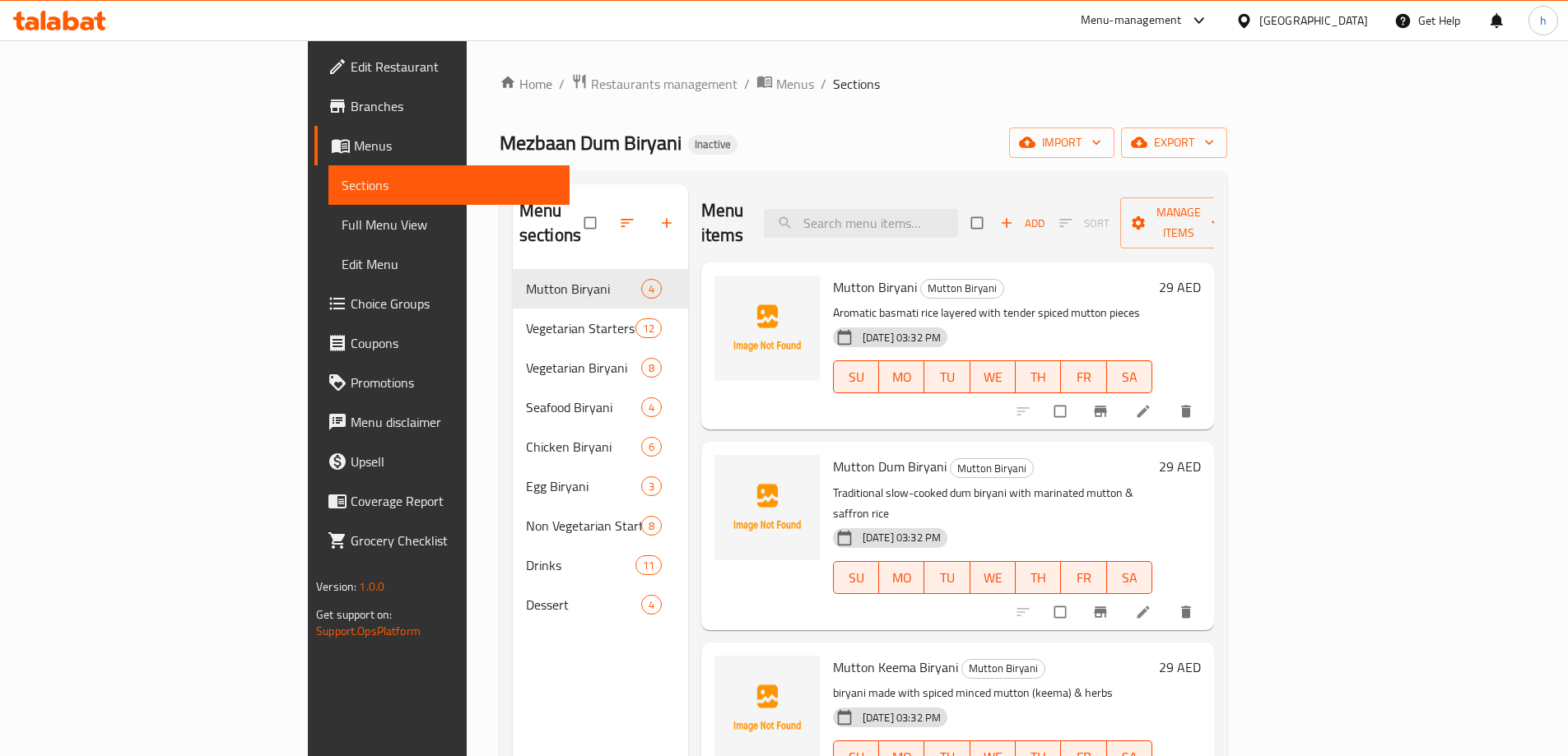
click at [74, 20] on icon at bounding box center [72, 21] width 16 height 20
